Goal: Information Seeking & Learning: Learn about a topic

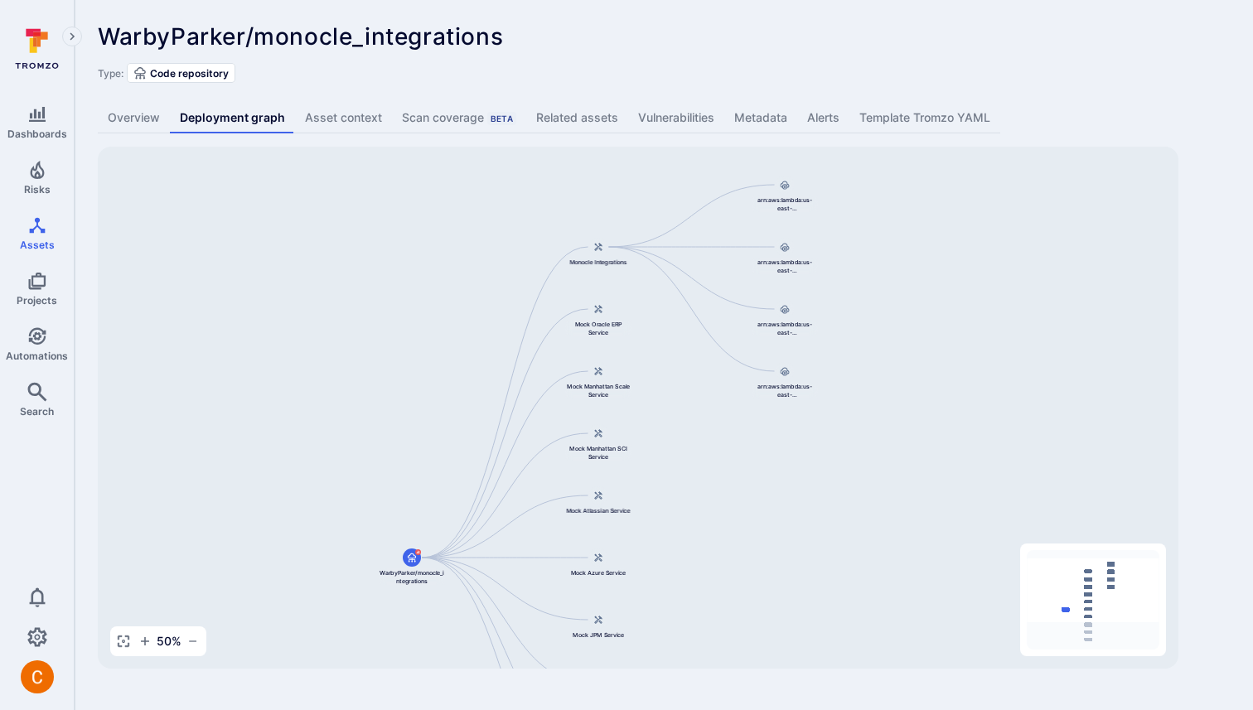
drag, startPoint x: 910, startPoint y: 249, endPoint x: 869, endPoint y: 342, distance: 102.0
click at [869, 343] on div "Monocle Integrations WarbyParker/monocle_integrations Mock Oracle ERP Service M…" at bounding box center [638, 408] width 1080 height 522
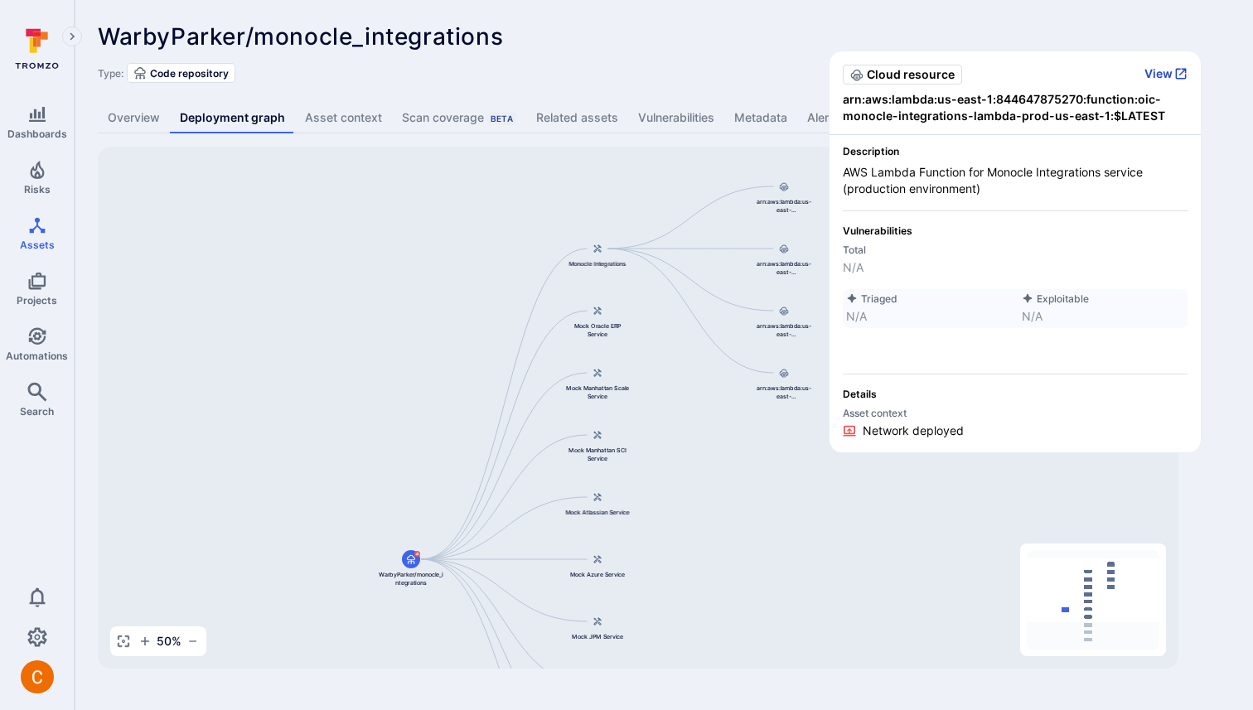
click at [1165, 80] on button "View" at bounding box center [1165, 73] width 43 height 15
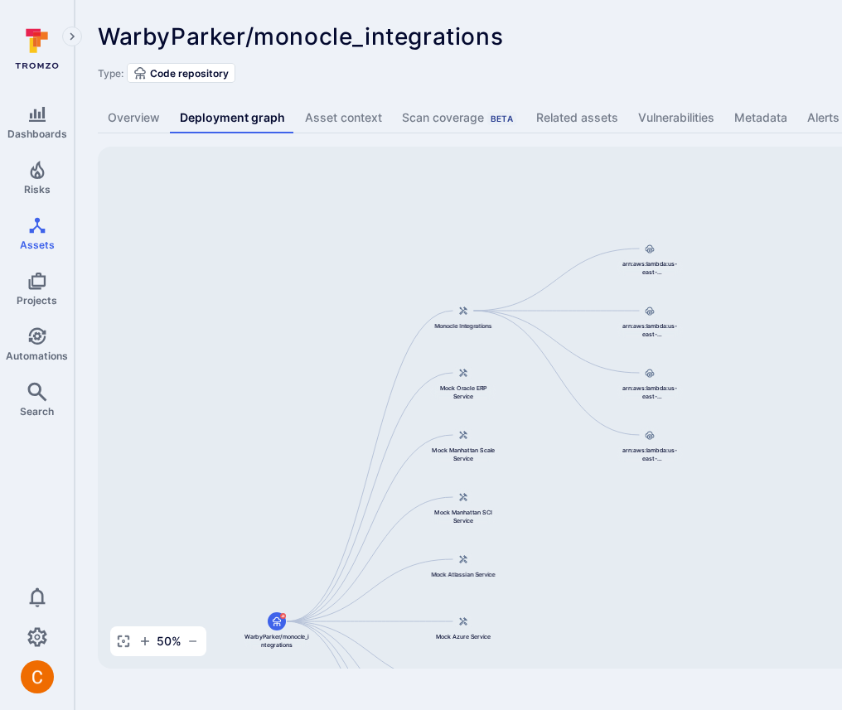
drag, startPoint x: 732, startPoint y: 273, endPoint x: 561, endPoint y: 428, distance: 230.5
click at [558, 431] on div "Monocle Integrations WarbyParker/monocle_integrations Mock Oracle ERP Service M…" at bounding box center [638, 408] width 1080 height 522
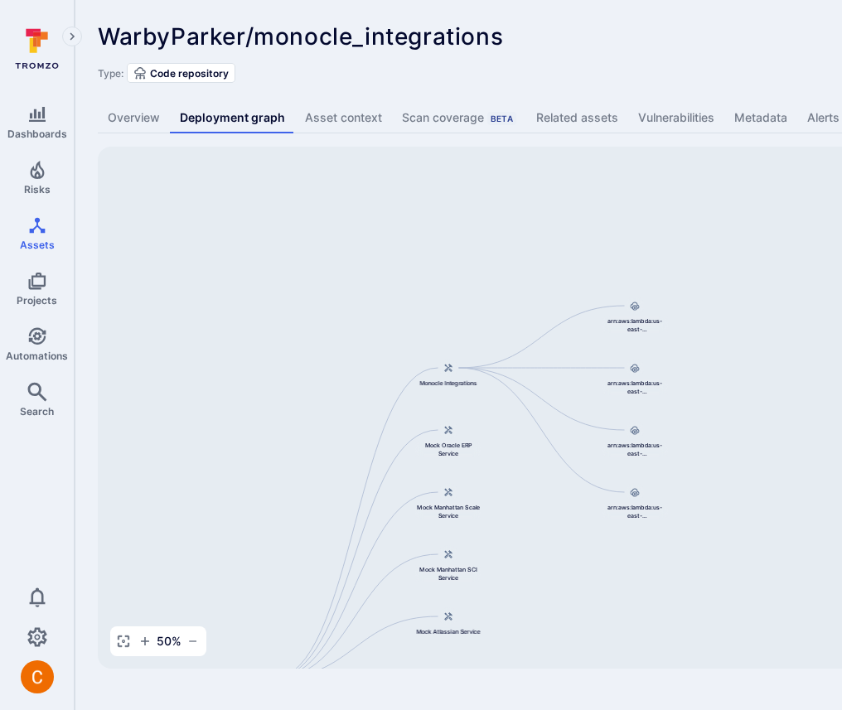
drag, startPoint x: 718, startPoint y: 270, endPoint x: 527, endPoint y: 484, distance: 286.4
click at [527, 484] on div "Monocle Integrations WarbyParker/monocle_integrations Mock Oracle ERP Service M…" at bounding box center [638, 408] width 1080 height 522
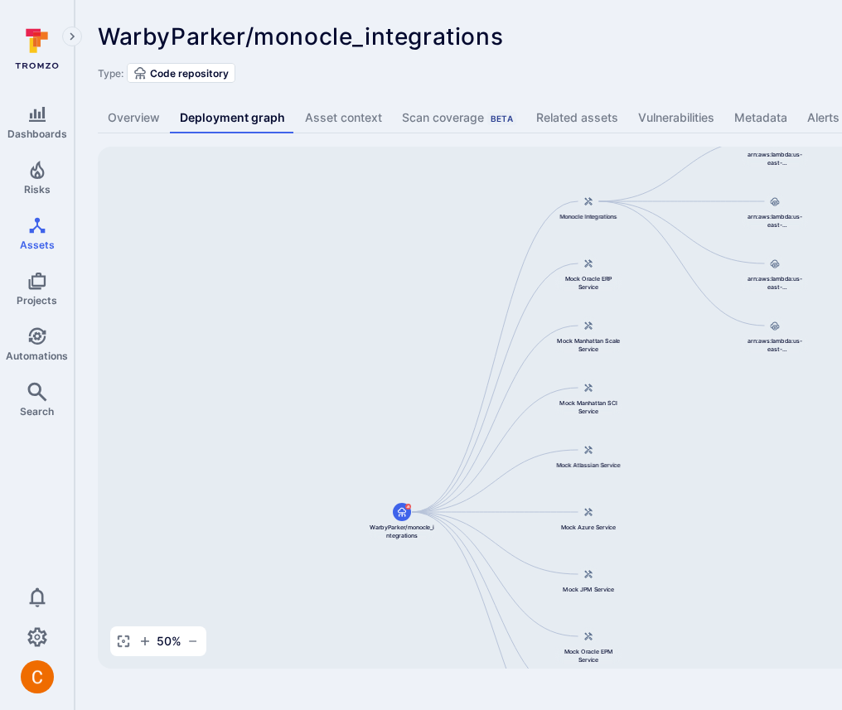
drag, startPoint x: 446, startPoint y: 294, endPoint x: 589, endPoint y: 128, distance: 219.7
click at [589, 128] on div "WarbyParker/monocle_integrations ... Show more Type: Code repository Overview D…" at bounding box center [634, 346] width 1119 height 692
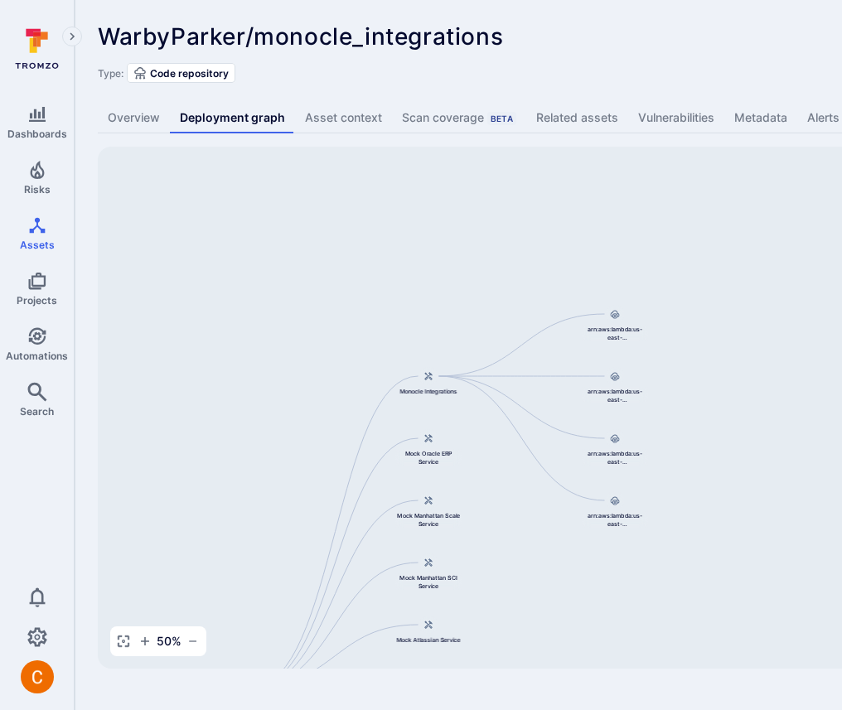
drag, startPoint x: 717, startPoint y: 346, endPoint x: 554, endPoint y: 521, distance: 238.6
click at [554, 521] on div "Monocle Integrations WarbyParker/monocle_integrations Mock Oracle ERP Service M…" at bounding box center [638, 408] width 1080 height 522
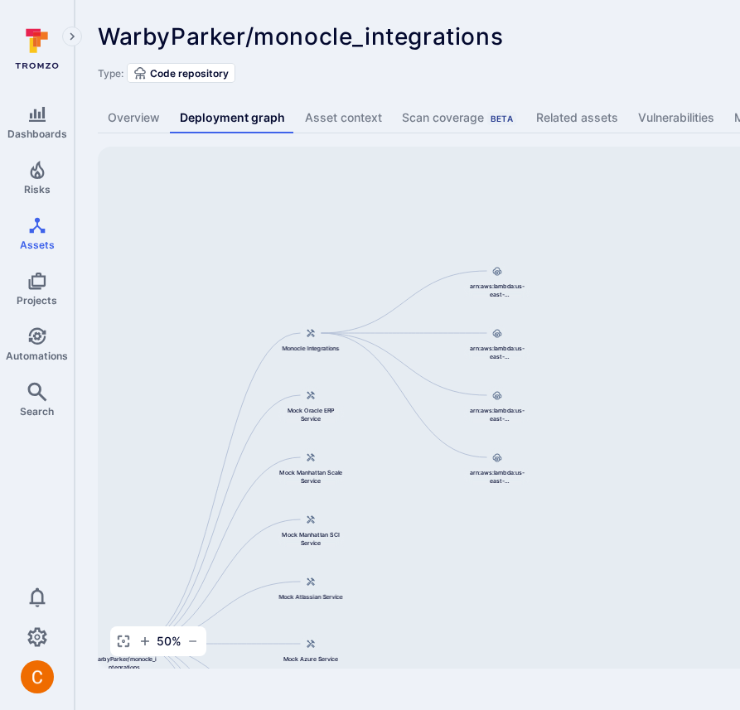
drag, startPoint x: 692, startPoint y: 380, endPoint x: 560, endPoint y: 332, distance: 140.2
click at [560, 332] on div "Monocle Integrations WarbyParker/monocle_integrations Mock Oracle ERP Service M…" at bounding box center [638, 408] width 1080 height 522
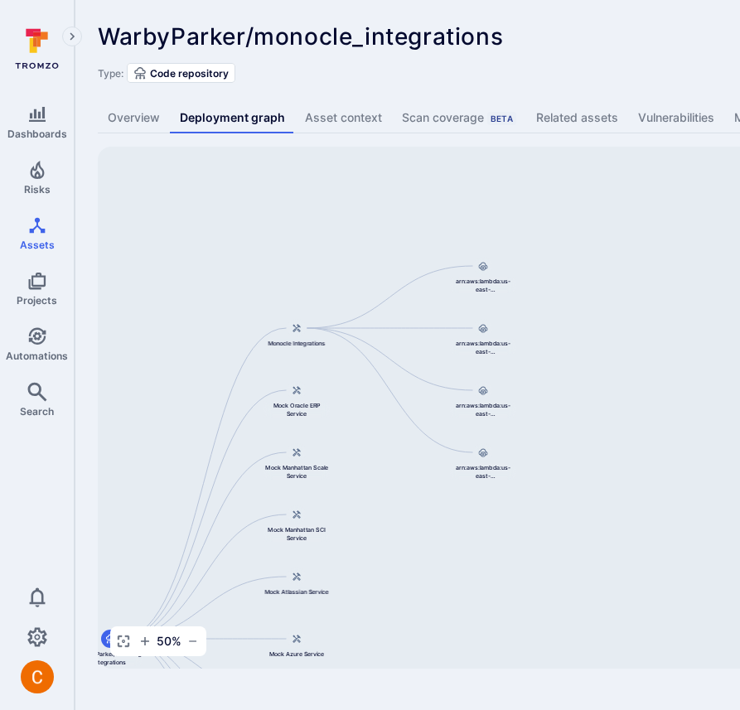
click at [548, 80] on div "Type: Code repository" at bounding box center [634, 73] width 1072 height 20
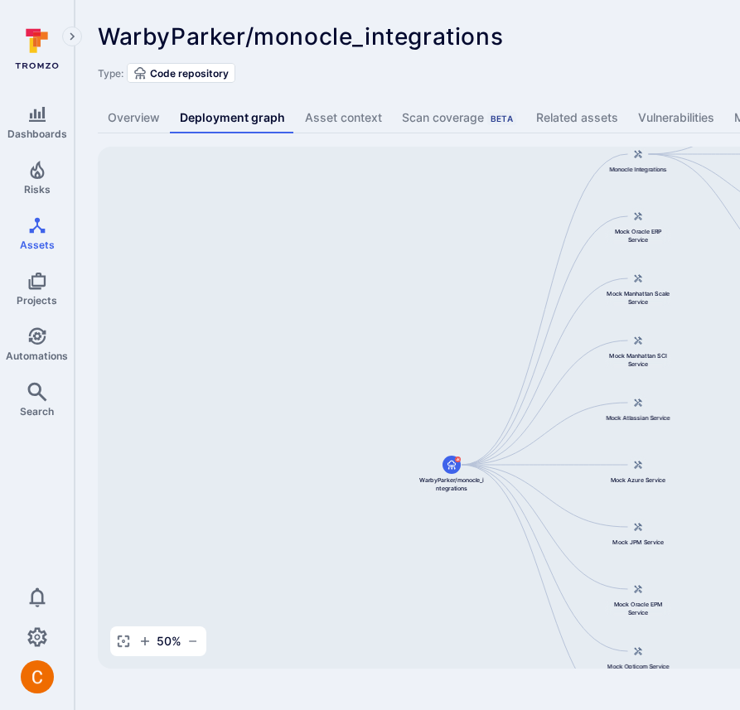
click at [597, 71] on div "Type: Code repository" at bounding box center [634, 73] width 1072 height 20
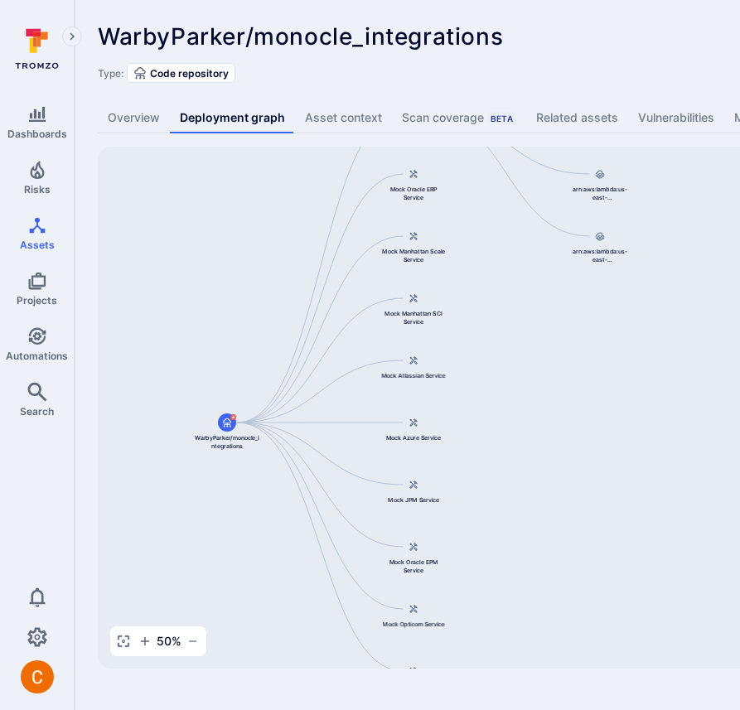
drag, startPoint x: 485, startPoint y: 293, endPoint x: 262, endPoint y: 251, distance: 226.8
click at [261, 251] on div "Monocle Integrations WarbyParker/monocle_integrations Mock Oracle ERP Service M…" at bounding box center [638, 408] width 1080 height 522
click at [406, 365] on div at bounding box center [414, 360] width 18 height 18
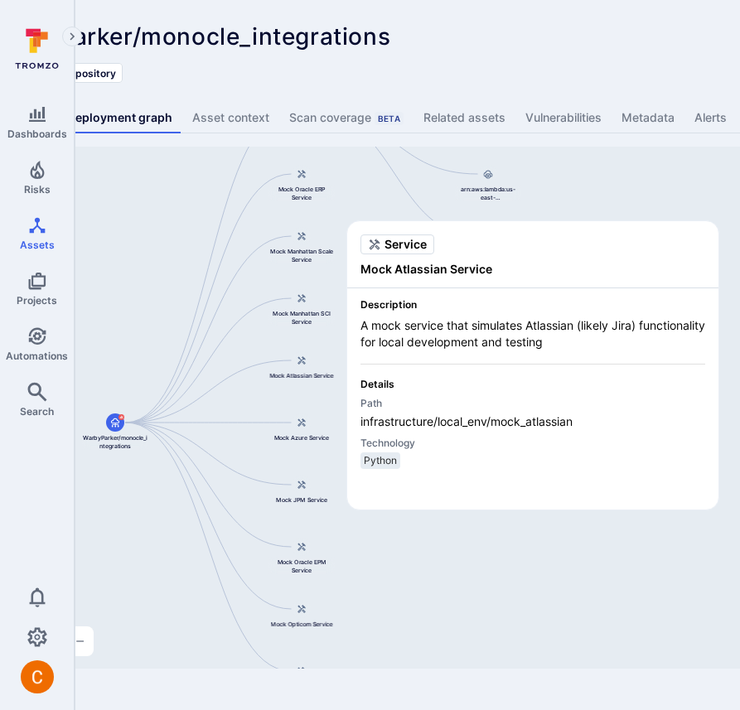
scroll to position [0, 145]
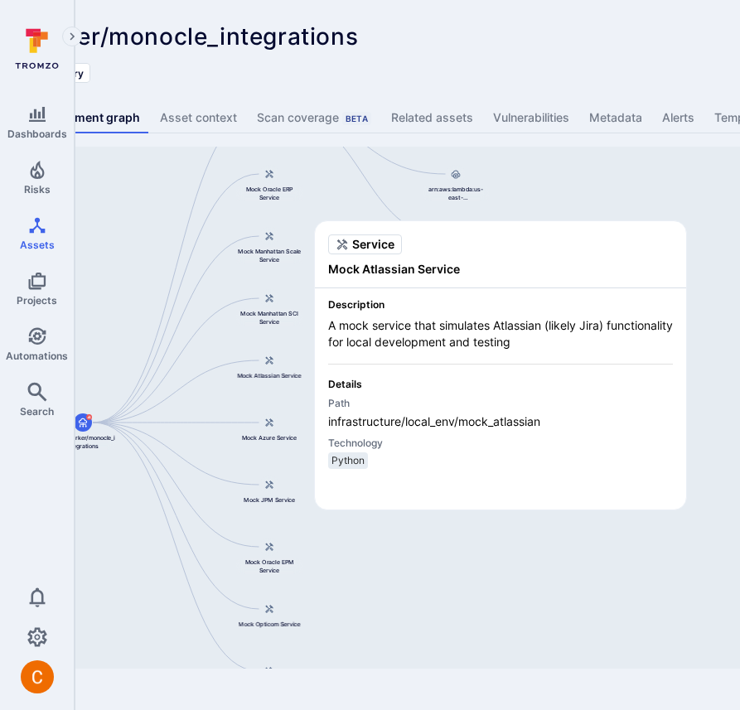
click at [456, 307] on span "Description" at bounding box center [500, 304] width 345 height 12
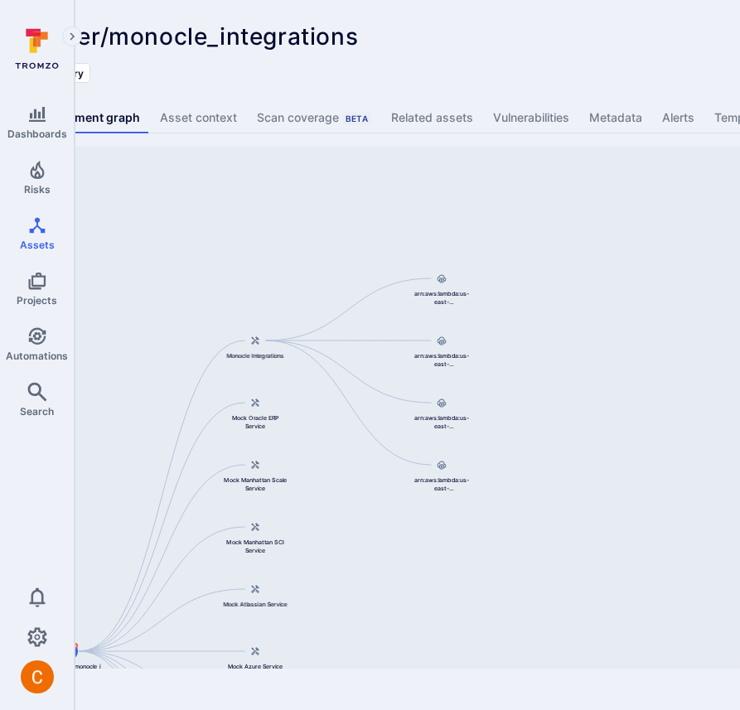
drag, startPoint x: 570, startPoint y: 323, endPoint x: 562, endPoint y: 503, distance: 180.0
click at [562, 503] on div "Monocle Integrations WarbyParker/monocle_integrations Mock Oracle ERP Service M…" at bounding box center [493, 408] width 1080 height 522
drag, startPoint x: 350, startPoint y: 525, endPoint x: 440, endPoint y: 413, distance: 143.8
click at [440, 413] on div "Monocle Integrations WarbyParker/monocle_integrations Mock Oracle ERP Service M…" at bounding box center [493, 408] width 1080 height 522
